Goal: Find specific page/section: Find specific page/section

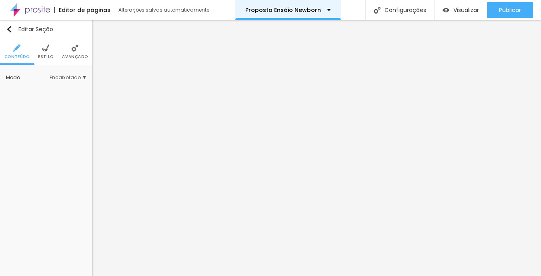
click at [298, 12] on p "Proposta Ensáio Newborn" at bounding box center [283, 10] width 76 height 6
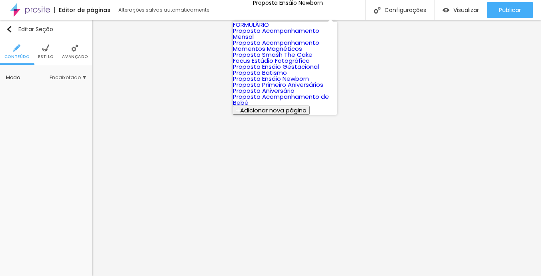
scroll to position [94, 0]
click at [288, 95] on link "Proposta Aniversário" at bounding box center [264, 91] width 62 height 8
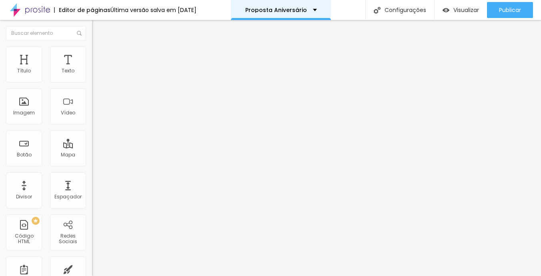
click at [301, 14] on div "Proposta Aniversário" at bounding box center [281, 10] width 100 height 20
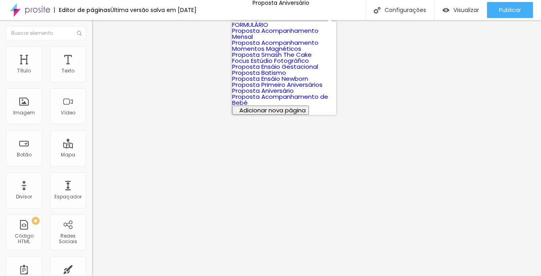
scroll to position [52, 0]
click at [286, 77] on link "Proposta Batismo" at bounding box center [259, 72] width 54 height 8
